Goal: Task Accomplishment & Management: Manage account settings

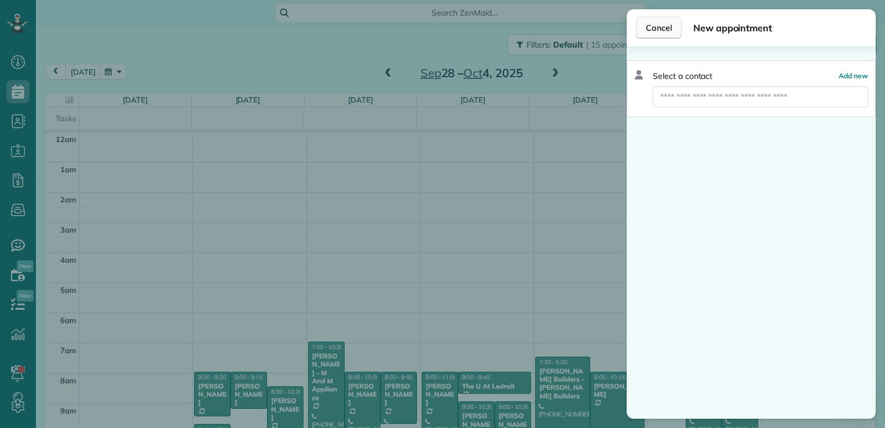
scroll to position [210, 0]
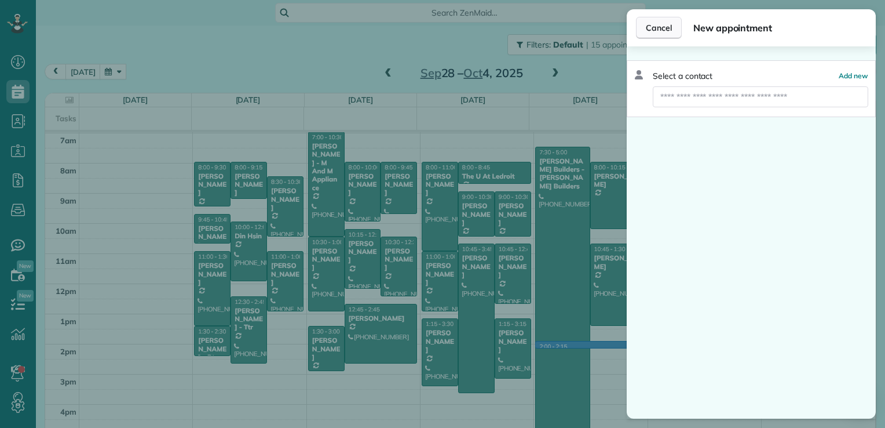
click at [640, 26] on button "Cancel" at bounding box center [659, 28] width 46 height 22
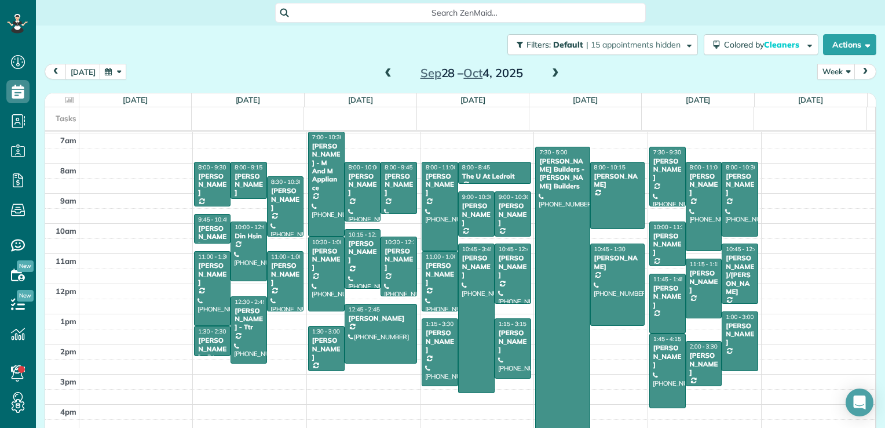
click at [549, 72] on span at bounding box center [555, 73] width 13 height 10
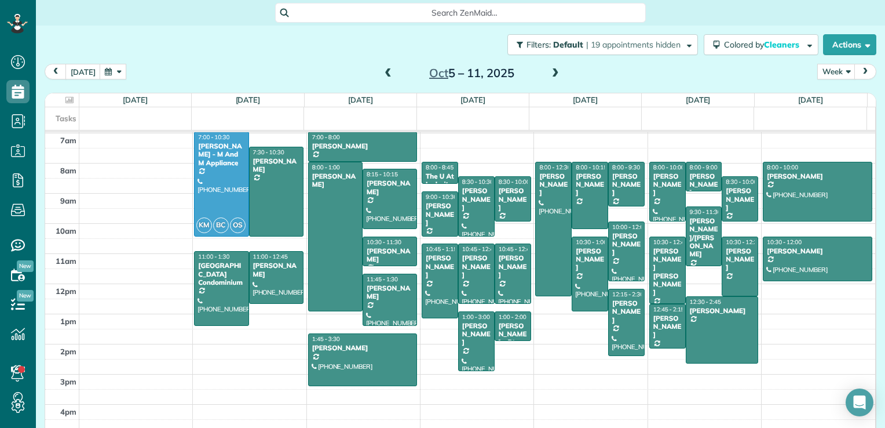
click at [384, 73] on span at bounding box center [388, 73] width 13 height 10
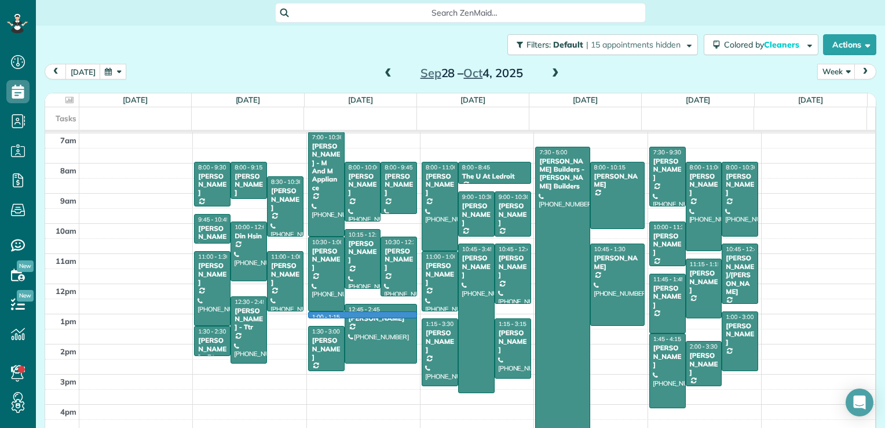
click at [411, 314] on td at bounding box center [477, 321] width 797 height 15
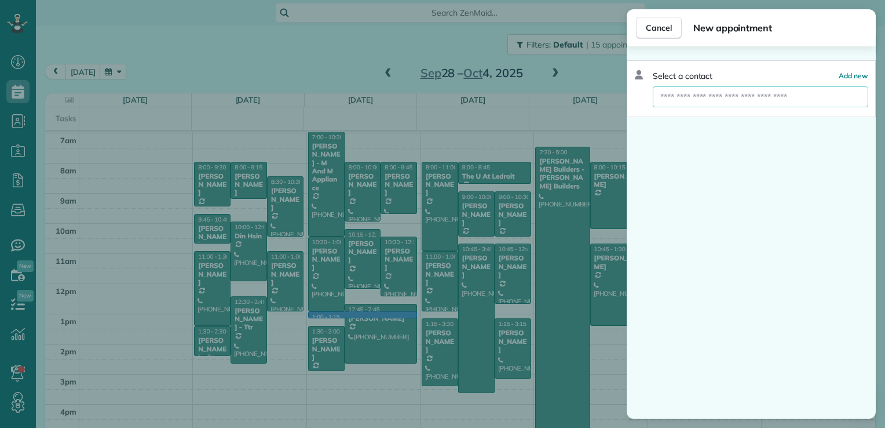
click at [689, 100] on input "text" at bounding box center [761, 96] width 216 height 21
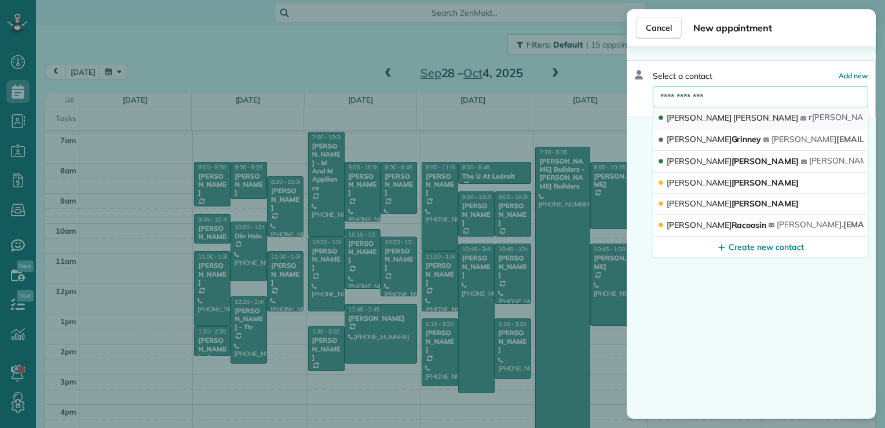
type input "**********"
click at [733, 119] on span "[PERSON_NAME]" at bounding box center [765, 117] width 65 height 10
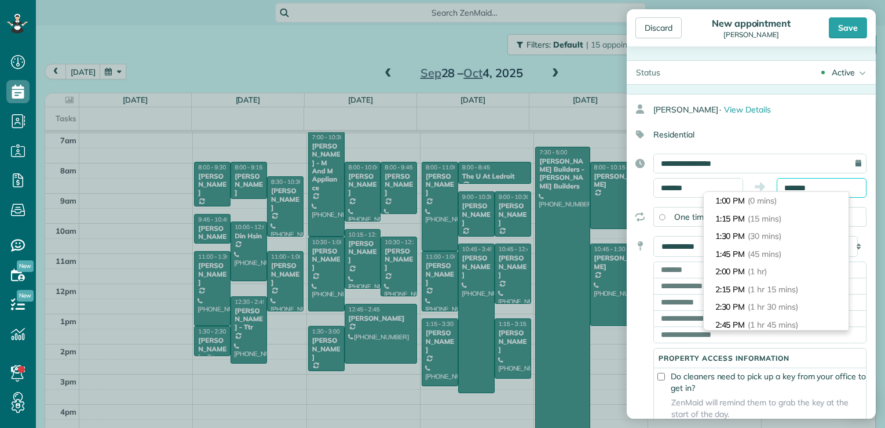
click at [784, 186] on input "*******" at bounding box center [822, 188] width 90 height 20
type input "*******"
click at [779, 322] on span "(1 hr 45 mins)" at bounding box center [774, 324] width 53 height 10
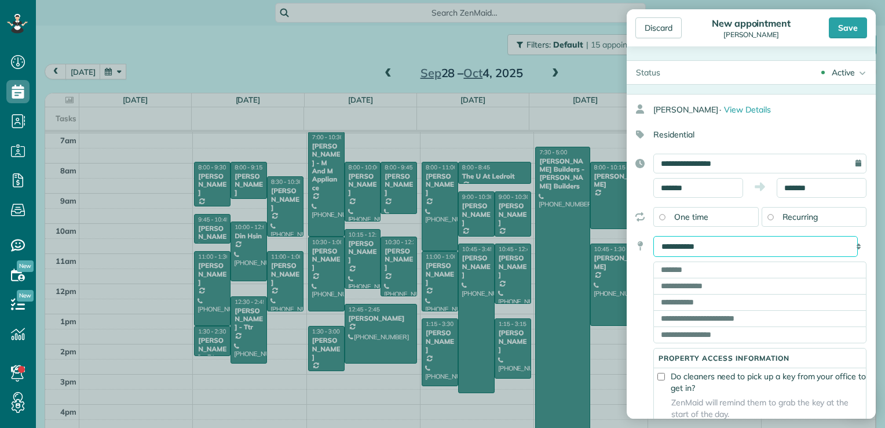
click at [746, 247] on select "**********" at bounding box center [756, 246] width 205 height 21
select select "*******"
click at [654, 236] on select "**********" at bounding box center [756, 246] width 205 height 21
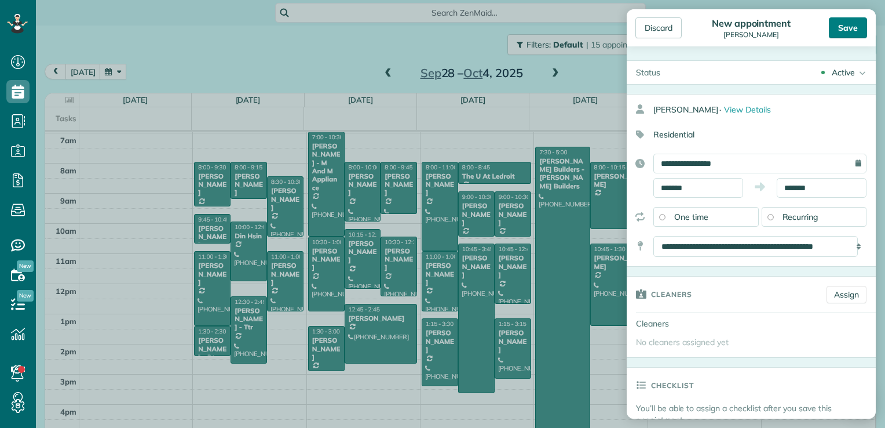
click at [841, 33] on div "Save" at bounding box center [848, 27] width 38 height 21
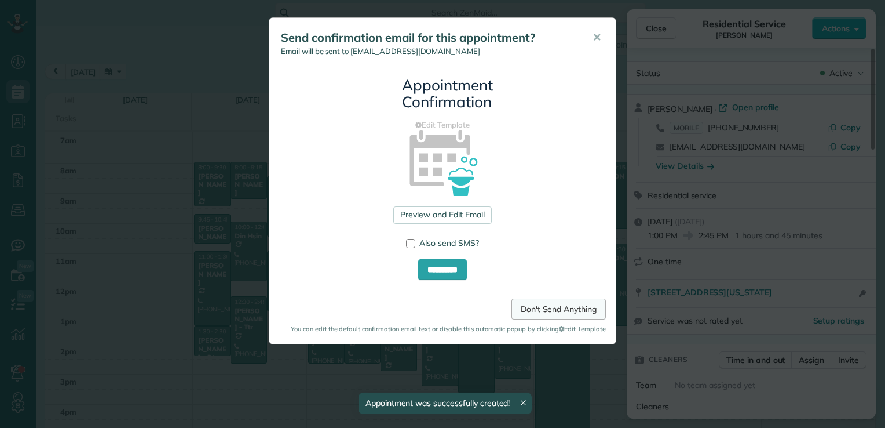
click at [579, 313] on link "Don't Send Anything" at bounding box center [559, 308] width 94 height 21
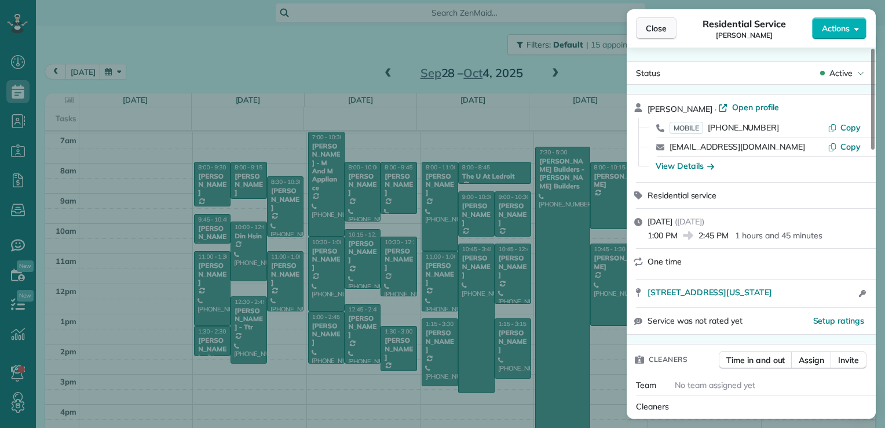
click at [658, 31] on span "Close" at bounding box center [656, 29] width 21 height 12
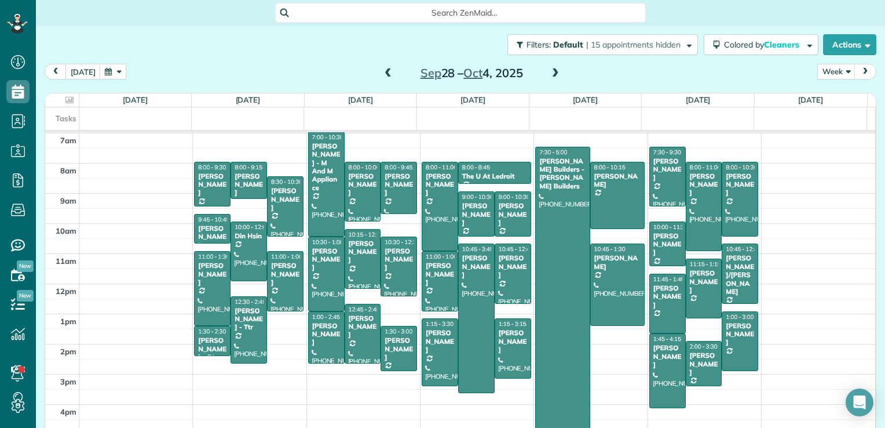
click at [549, 77] on span at bounding box center [555, 73] width 13 height 10
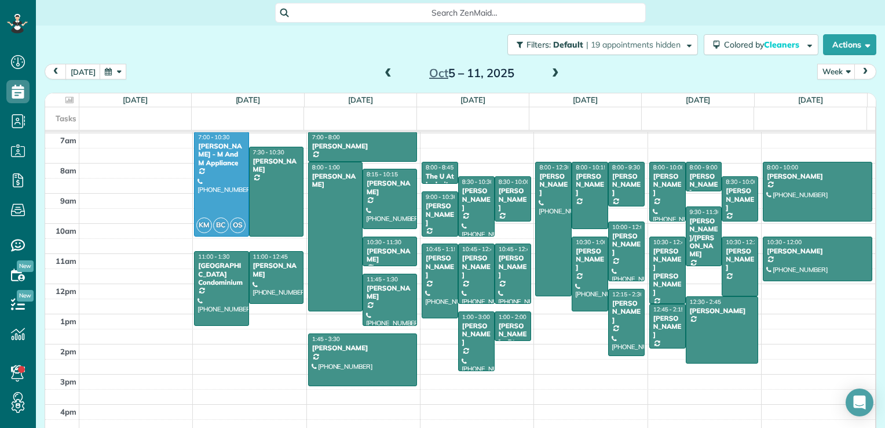
click at [385, 78] on span at bounding box center [388, 73] width 13 height 10
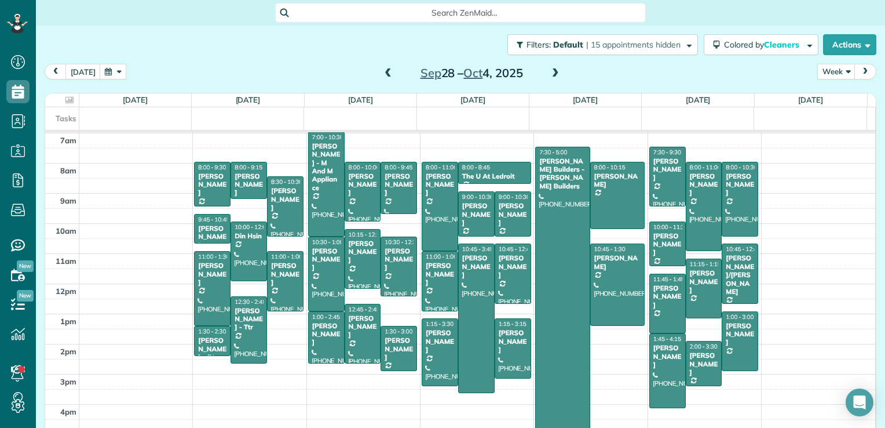
click at [382, 70] on span at bounding box center [388, 73] width 13 height 10
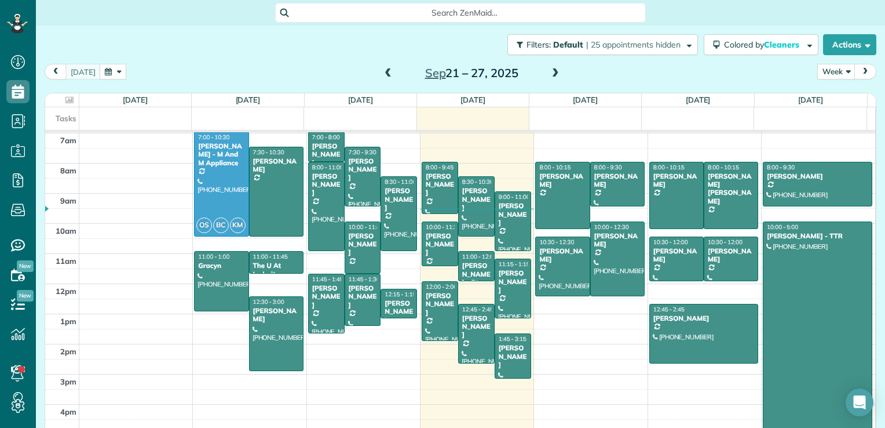
click at [549, 70] on span at bounding box center [555, 73] width 13 height 10
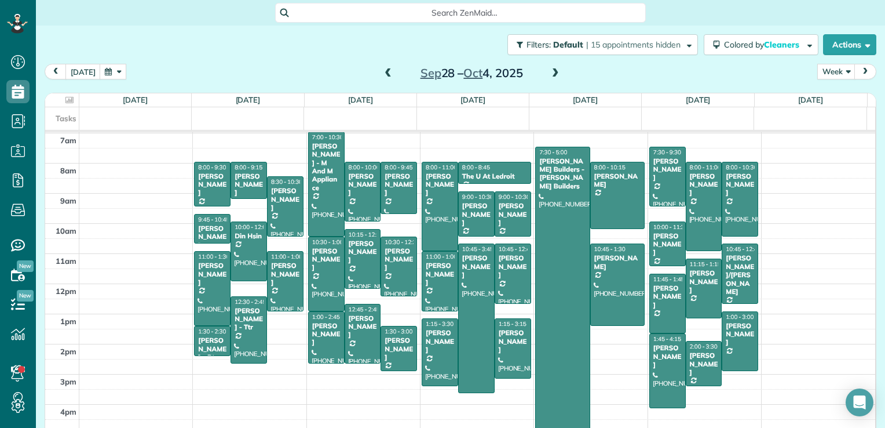
click at [382, 75] on span at bounding box center [388, 73] width 13 height 10
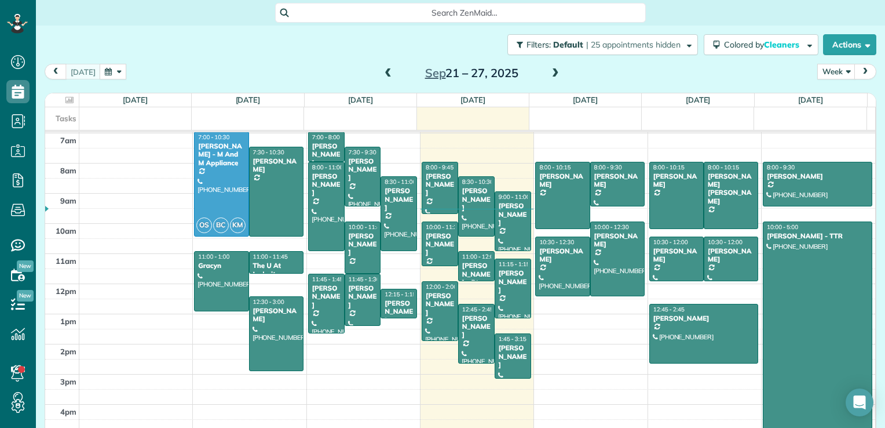
click at [549, 76] on span at bounding box center [555, 73] width 13 height 10
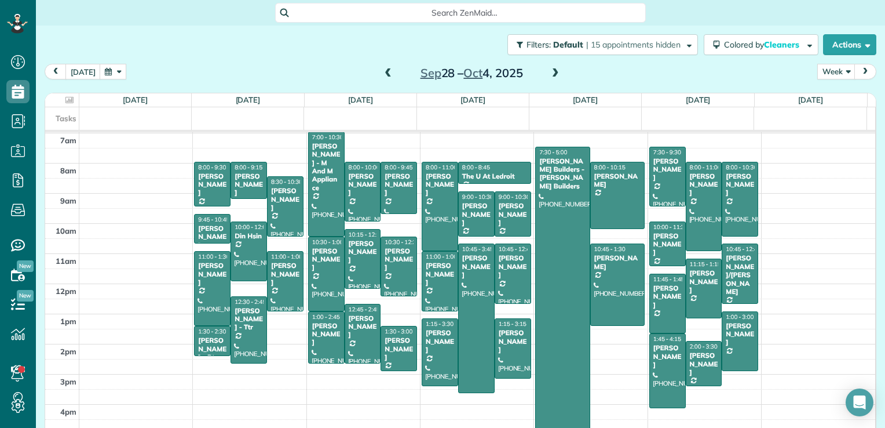
click at [549, 76] on span at bounding box center [555, 73] width 13 height 10
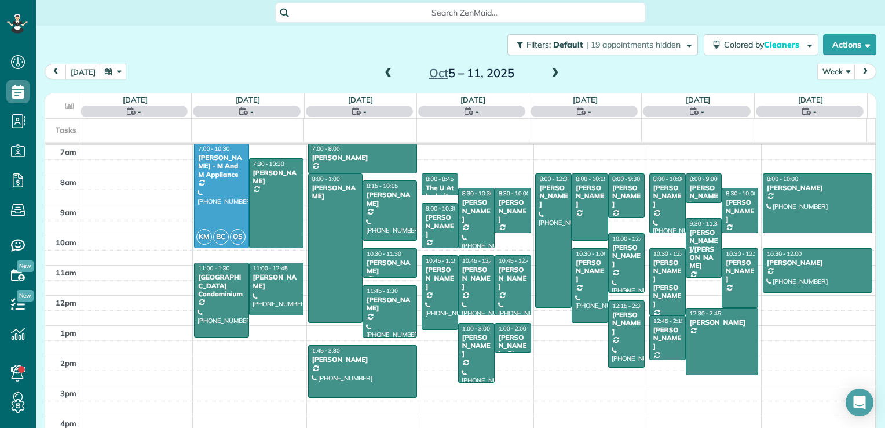
click at [614, 264] on div at bounding box center [626, 262] width 35 height 59
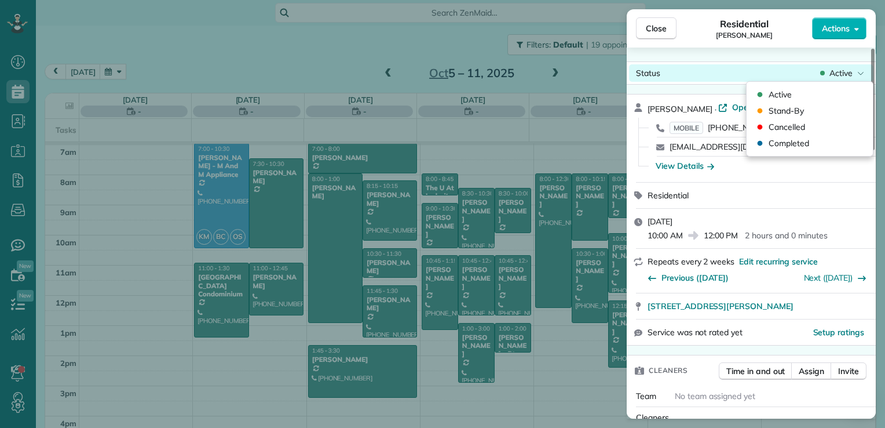
click at [845, 73] on span "Active" at bounding box center [841, 73] width 23 height 12
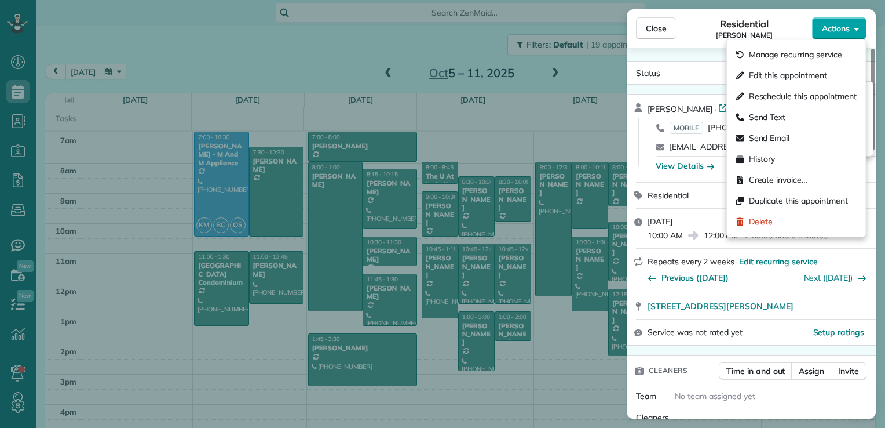
click at [835, 21] on button "Actions" at bounding box center [839, 28] width 54 height 22
click at [794, 221] on div "Delete" at bounding box center [797, 221] width 130 height 21
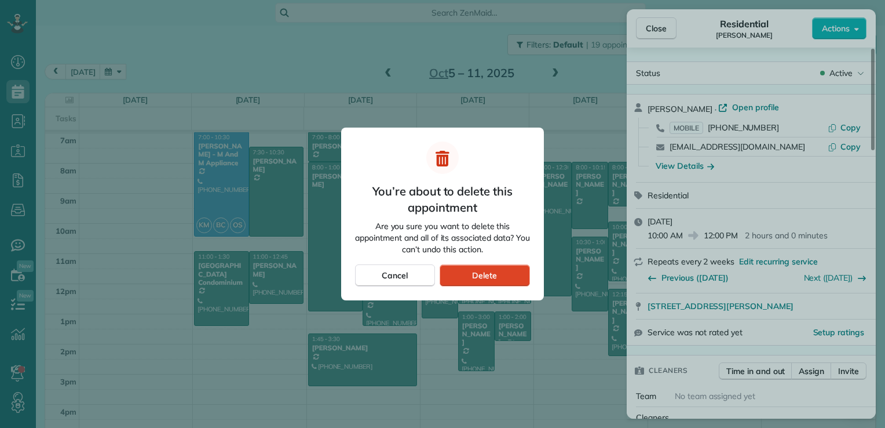
click at [487, 272] on span "Delete" at bounding box center [484, 275] width 25 height 12
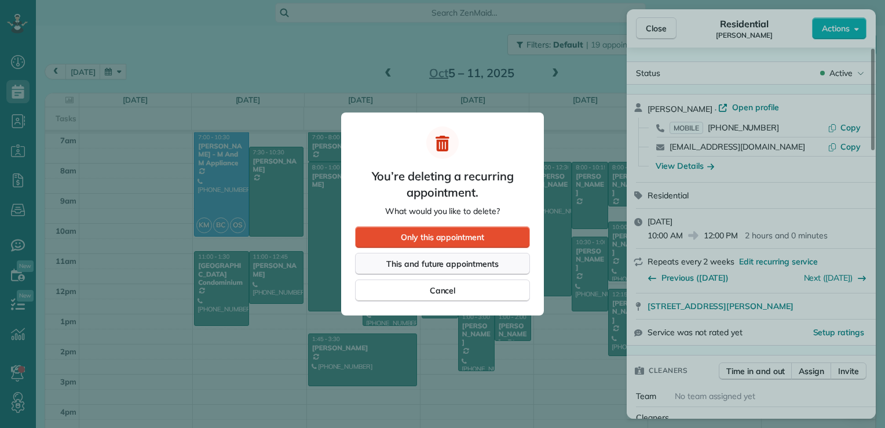
click at [468, 265] on span "This and future appointments" at bounding box center [442, 264] width 112 height 12
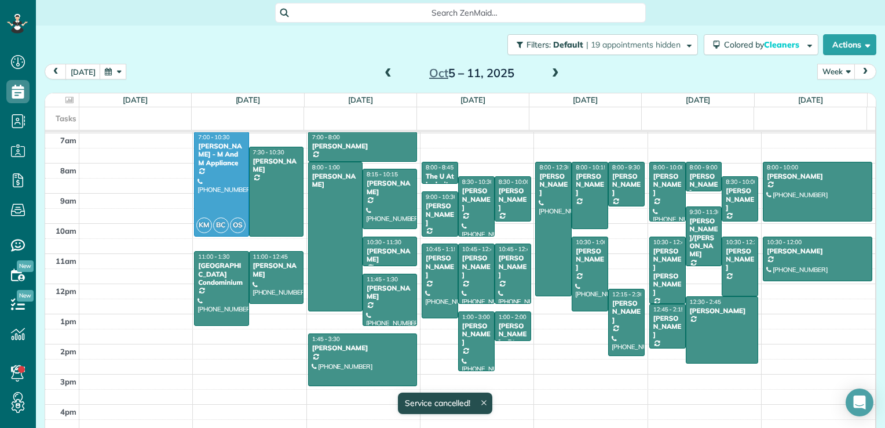
click at [650, 25] on div "Search ZenMaid…" at bounding box center [460, 12] width 849 height 25
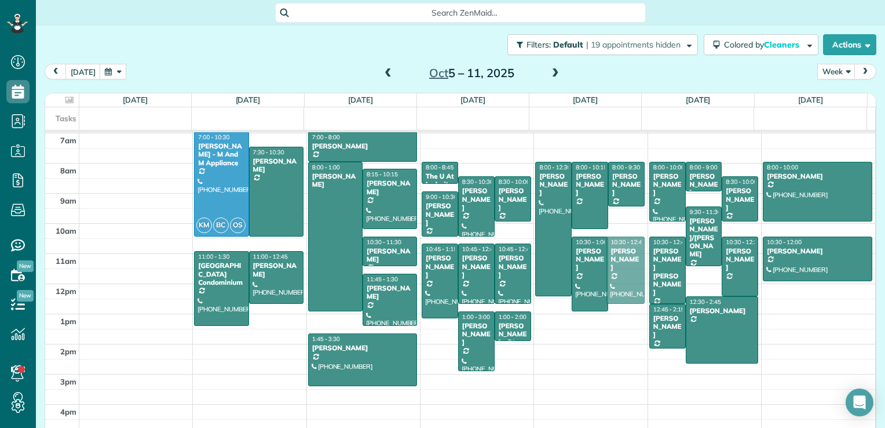
drag, startPoint x: 613, startPoint y: 337, endPoint x: 626, endPoint y: 270, distance: 67.9
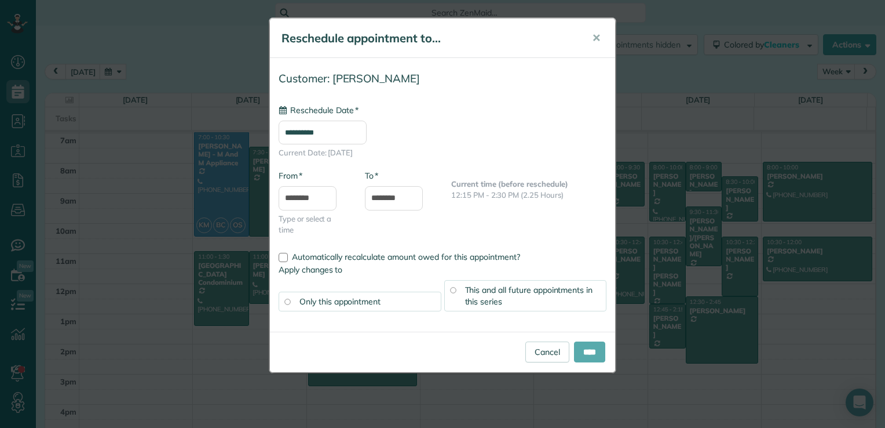
type input "**********"
click at [578, 350] on input "****" at bounding box center [589, 351] width 31 height 21
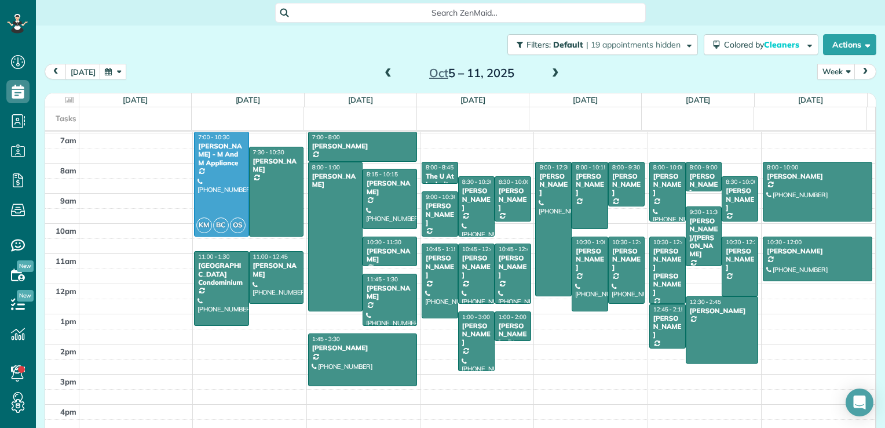
click at [382, 72] on span at bounding box center [388, 73] width 13 height 10
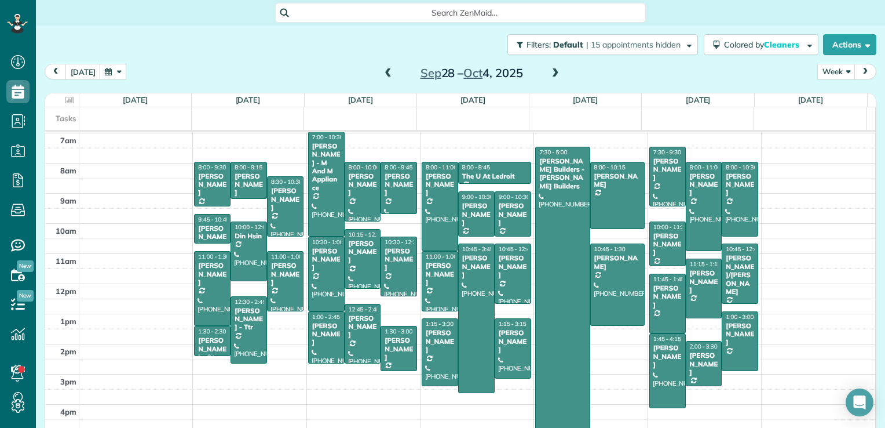
click at [382, 79] on span at bounding box center [388, 73] width 13 height 17
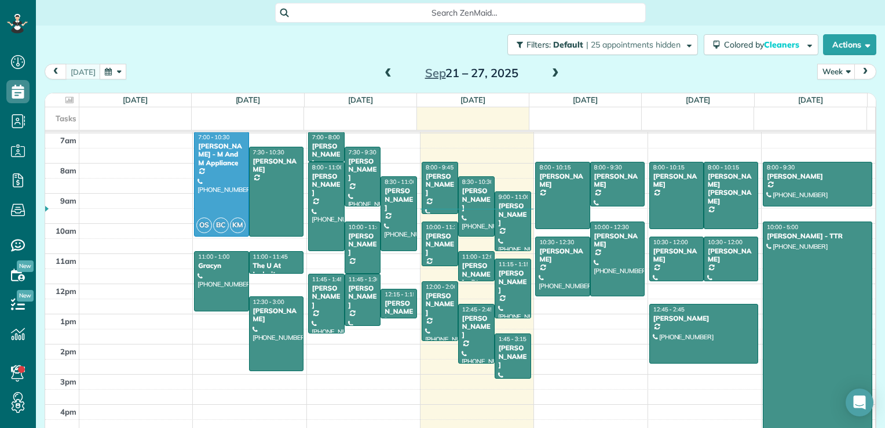
click at [382, 79] on span at bounding box center [388, 73] width 13 height 17
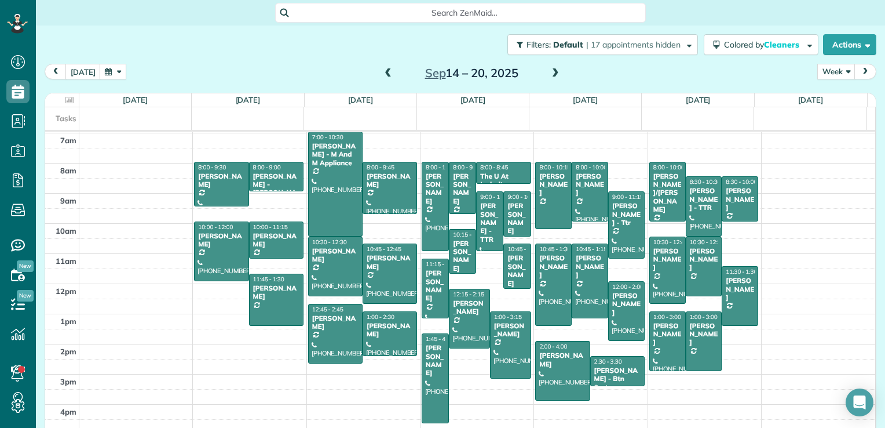
click at [385, 74] on span at bounding box center [388, 73] width 13 height 10
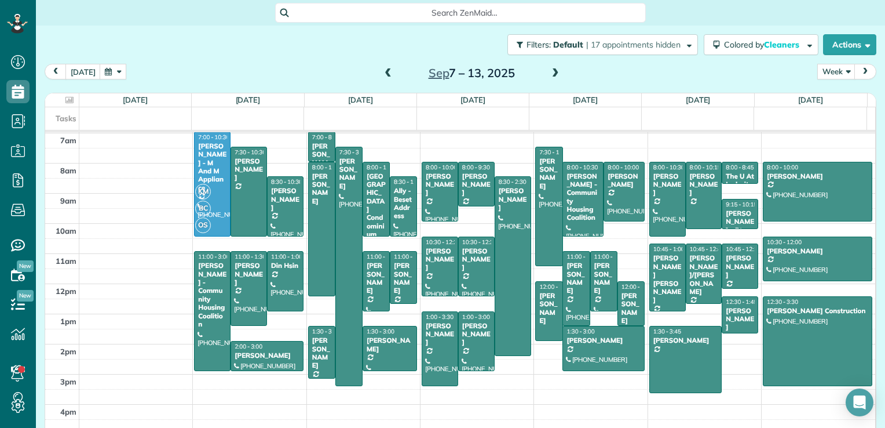
click at [552, 67] on span at bounding box center [555, 73] width 13 height 17
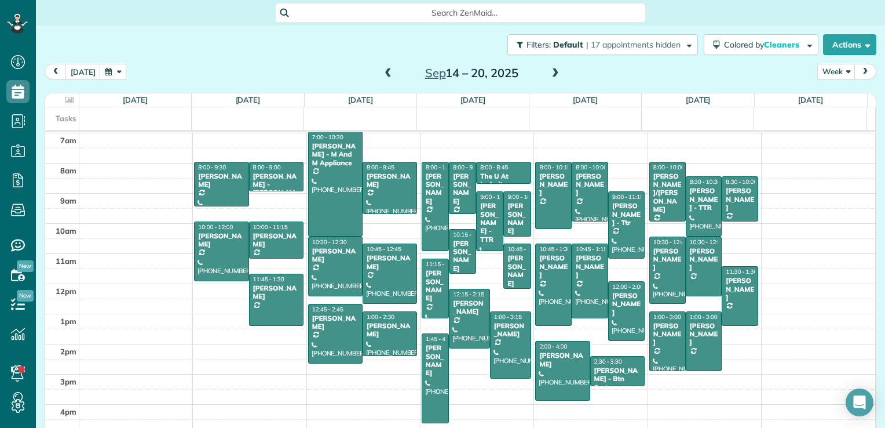
click at [552, 67] on span at bounding box center [555, 73] width 13 height 17
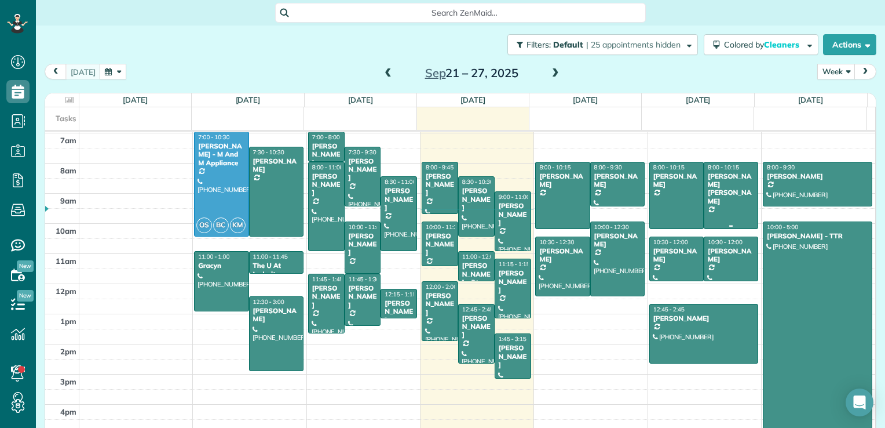
click at [718, 185] on div "[PERSON_NAME] [PERSON_NAME]" at bounding box center [731, 189] width 48 height 34
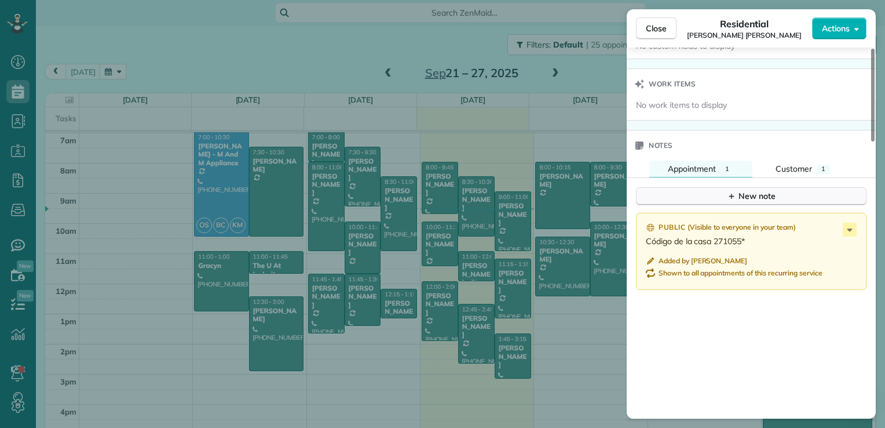
scroll to position [927, 0]
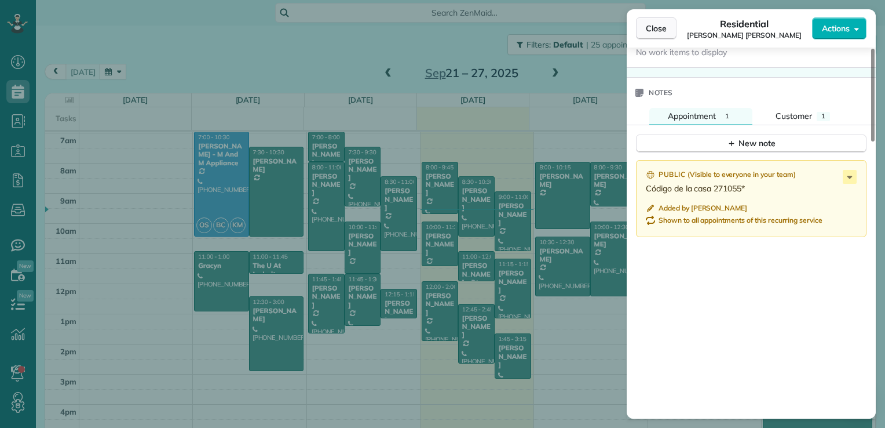
click at [665, 30] on span "Close" at bounding box center [656, 29] width 21 height 12
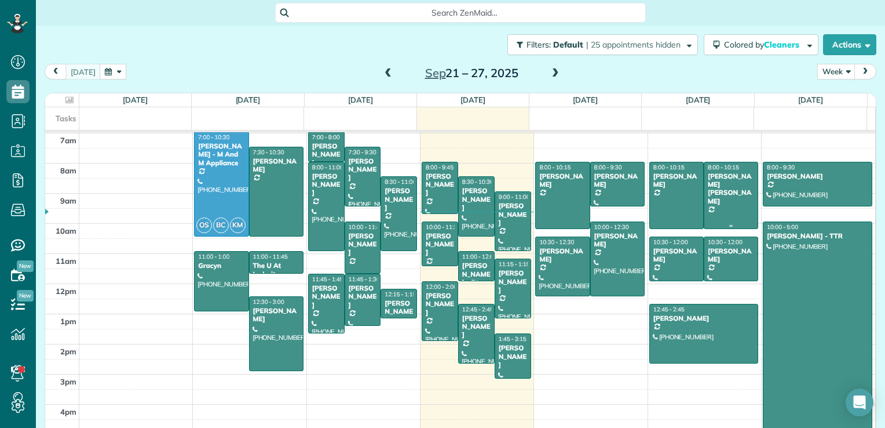
click at [722, 188] on div at bounding box center [731, 195] width 53 height 66
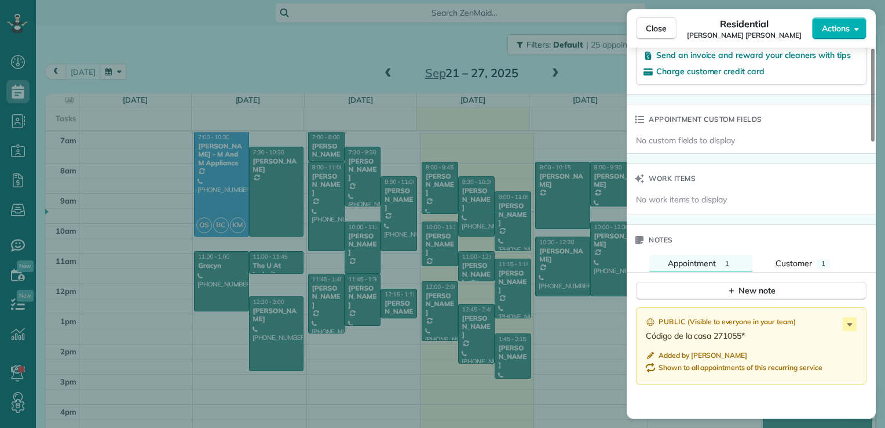
scroll to position [929, 0]
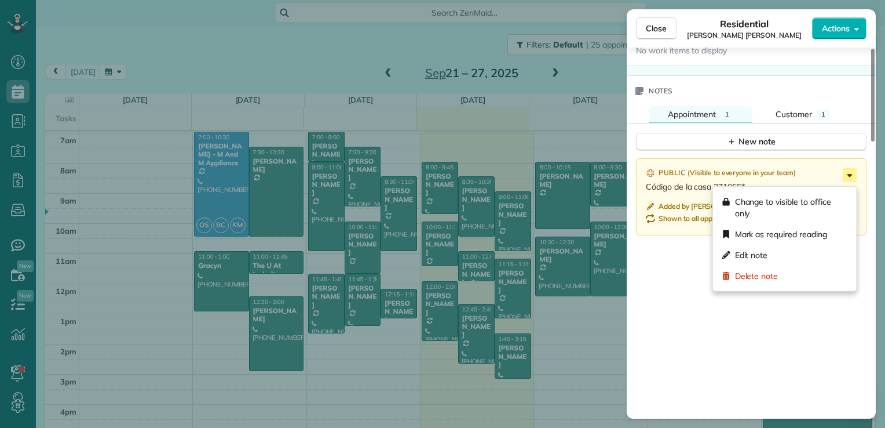
click at [846, 179] on icon at bounding box center [850, 175] width 14 height 14
click at [675, 286] on div "Public ( Visible to everyone in your team ) Código de la casa 271055* Added by …" at bounding box center [751, 305] width 249 height 308
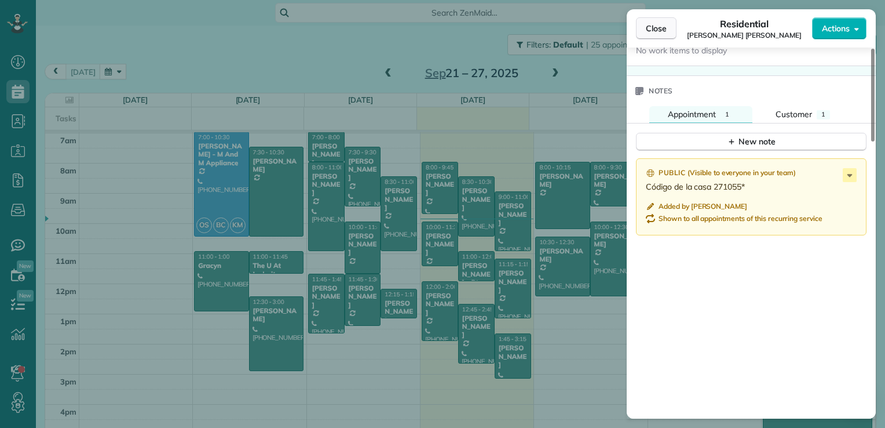
click at [658, 29] on span "Close" at bounding box center [656, 29] width 21 height 12
